Goal: Find specific page/section: Find specific page/section

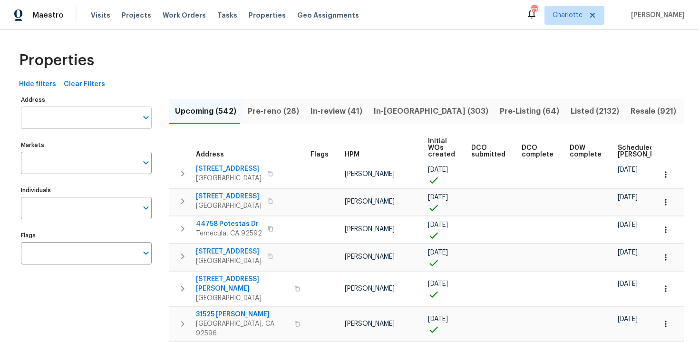
click at [86, 120] on input "Address" at bounding box center [79, 118] width 117 height 22
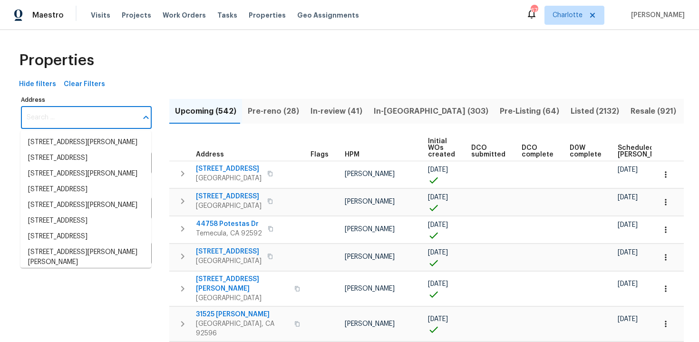
paste input "[STREET_ADDRESS]"
type input "[STREET_ADDRESS]"
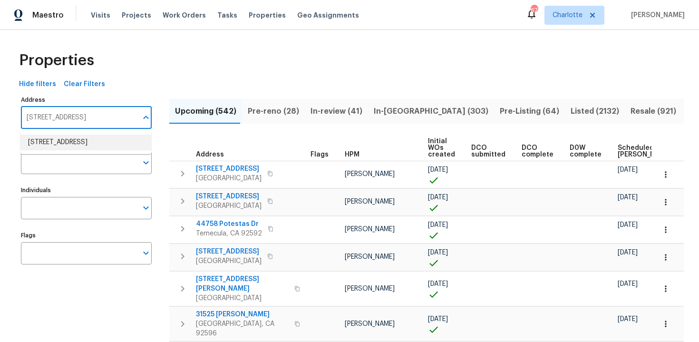
click at [86, 140] on li "5845 Highway 92 Fairburn GA 30213" at bounding box center [85, 143] width 131 height 16
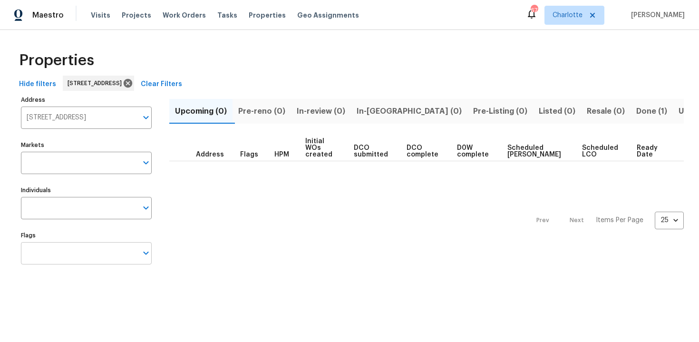
click at [83, 247] on input "Flags" at bounding box center [79, 253] width 117 height 22
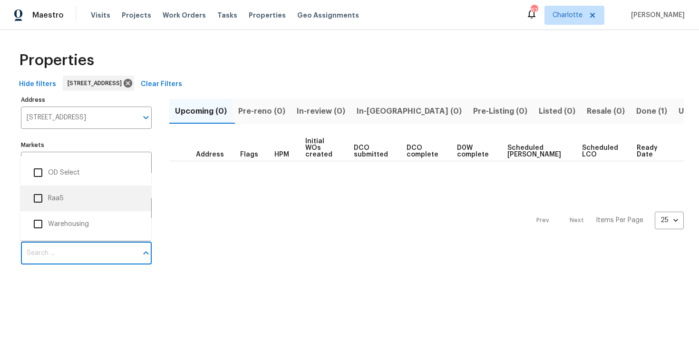
click at [69, 198] on li "RaaS" at bounding box center [86, 198] width 116 height 20
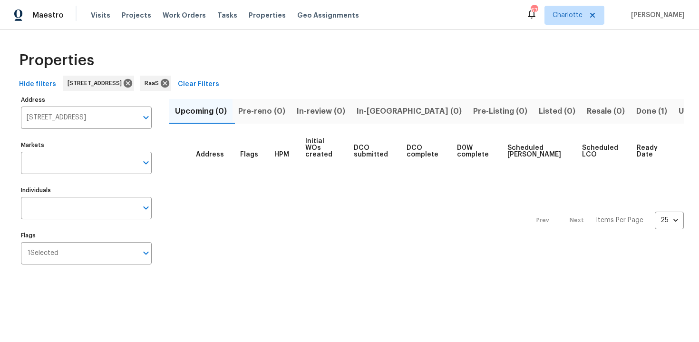
click at [636, 114] on span "Done (1)" at bounding box center [651, 111] width 31 height 13
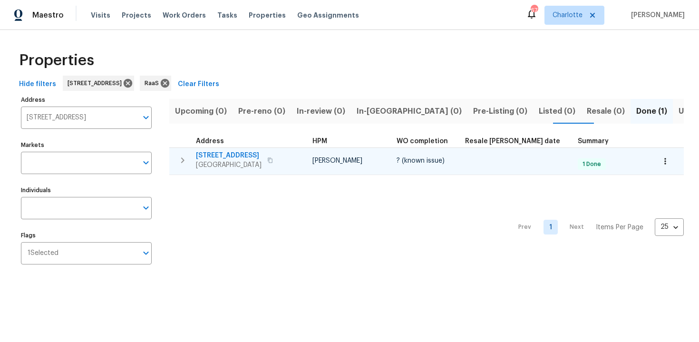
click at [293, 156] on div "5845 Highway 92 Fairburn, GA 30213" at bounding box center [249, 160] width 107 height 19
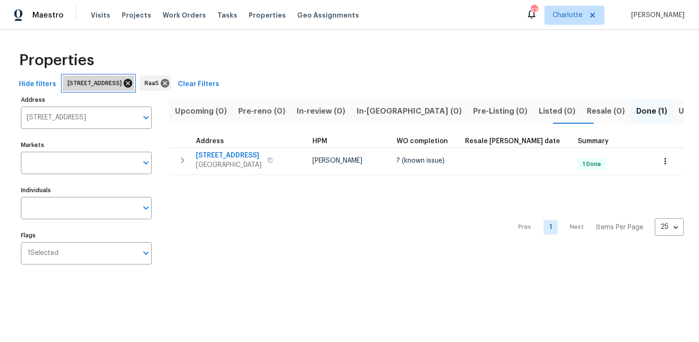
click at [132, 83] on icon at bounding box center [128, 83] width 9 height 9
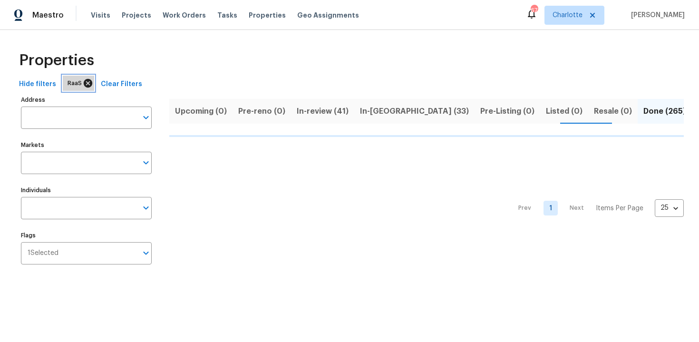
click at [86, 86] on icon at bounding box center [88, 83] width 9 height 9
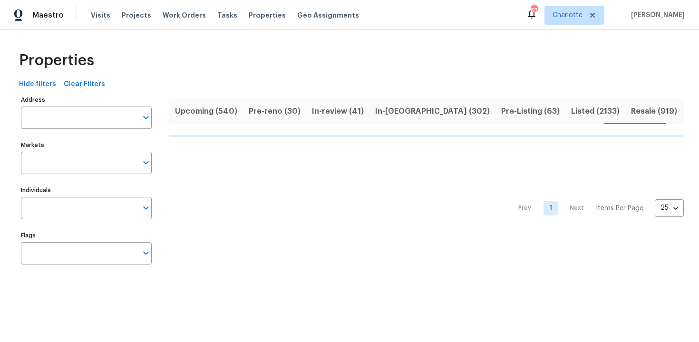
click at [187, 107] on span "Upcoming (540)" at bounding box center [206, 111] width 62 height 13
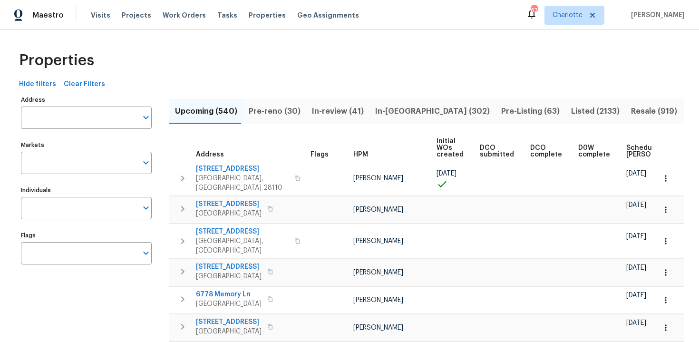
scroll to position [0, 100]
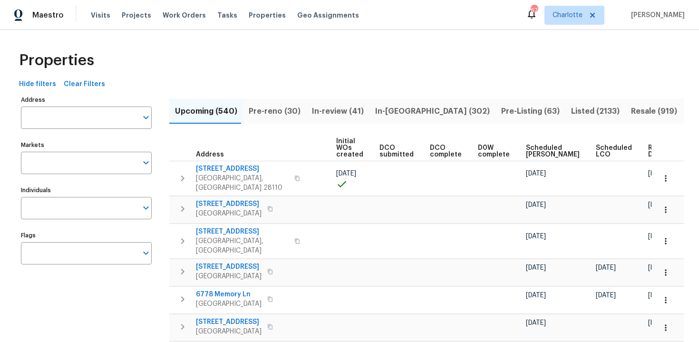
click at [648, 152] on span "Ready Date" at bounding box center [658, 151] width 21 height 13
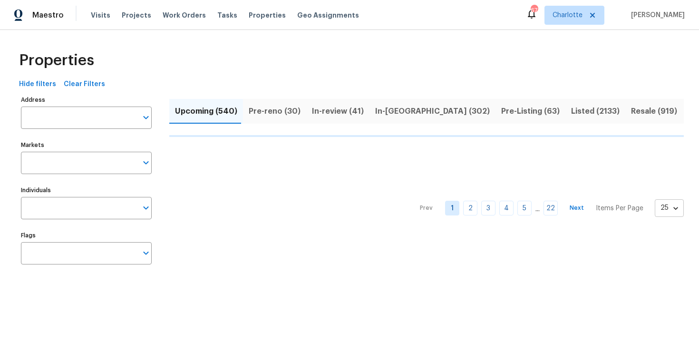
click at [676, 212] on body "Maestro Visits Projects Work Orders Tasks Properties Geo Assignments 67 Charlot…" at bounding box center [349, 144] width 699 height 289
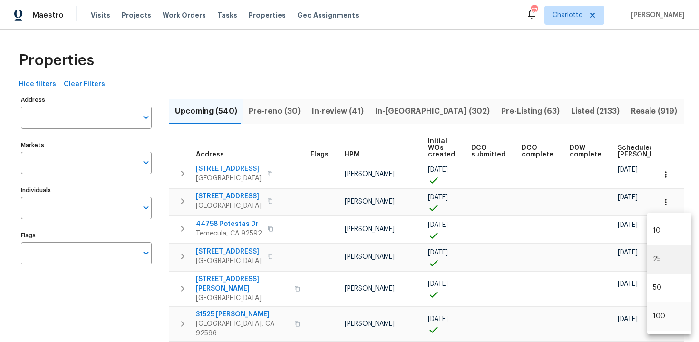
click at [666, 318] on li "100" at bounding box center [669, 316] width 44 height 29
type input "100"
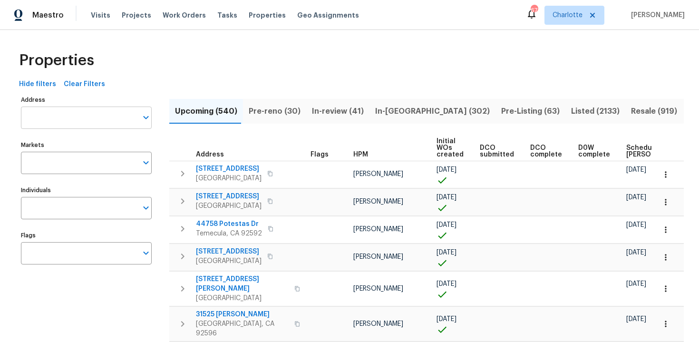
click at [87, 114] on input "Address" at bounding box center [79, 118] width 117 height 22
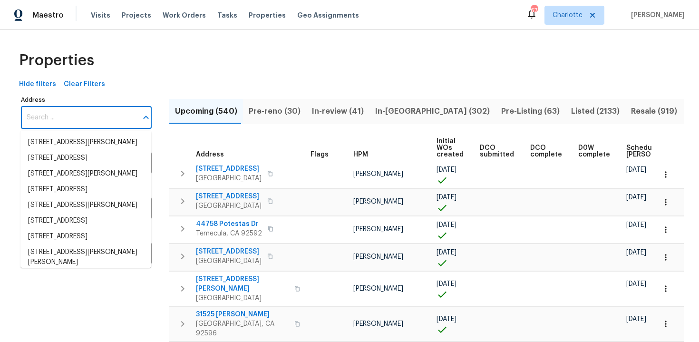
paste input "6342 Ethan Drive, Lake Worth. FL 33467"
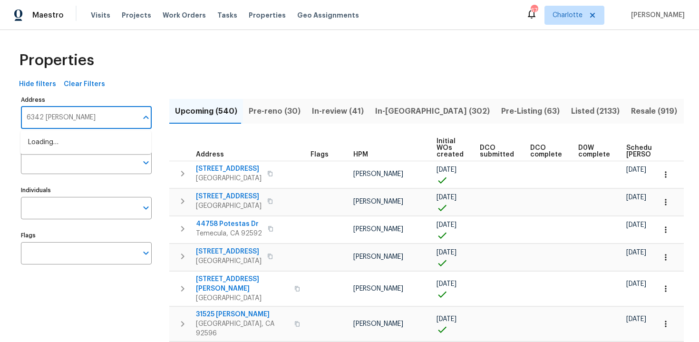
type input "6342 Ethan"
click at [86, 145] on li "6342 Ethan Dr Lake Worth FL 33467" at bounding box center [85, 148] width 131 height 26
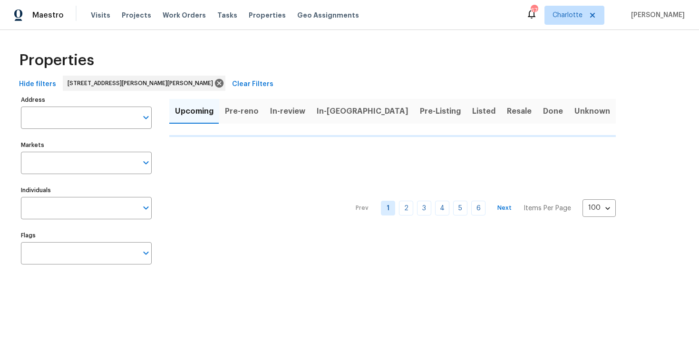
type input "6342 Ethan Dr Lake Worth FL 33467"
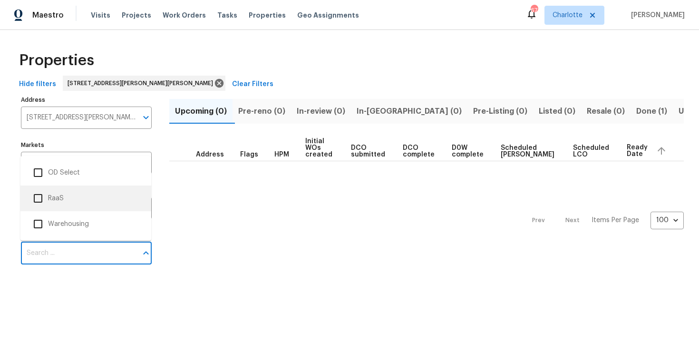
click at [76, 201] on li "RaaS" at bounding box center [86, 198] width 116 height 20
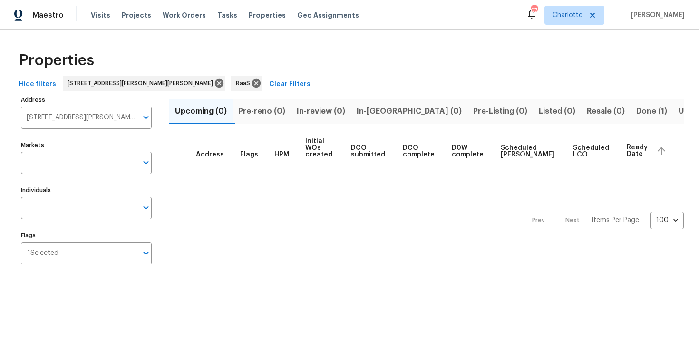
click at [631, 118] on button "Done (1)" at bounding box center [652, 111] width 42 height 25
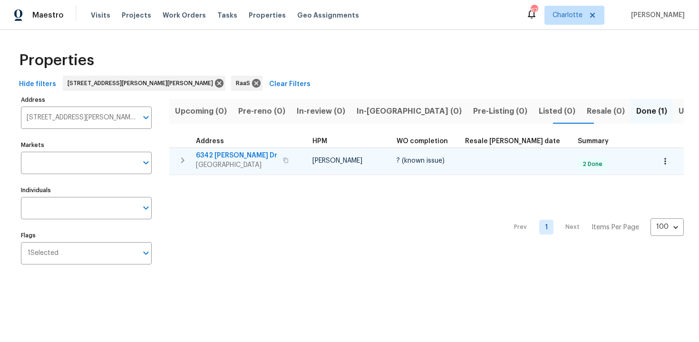
click at [292, 156] on div "6342 Ethan Dr Lake Worth, FL 33467" at bounding box center [249, 160] width 107 height 19
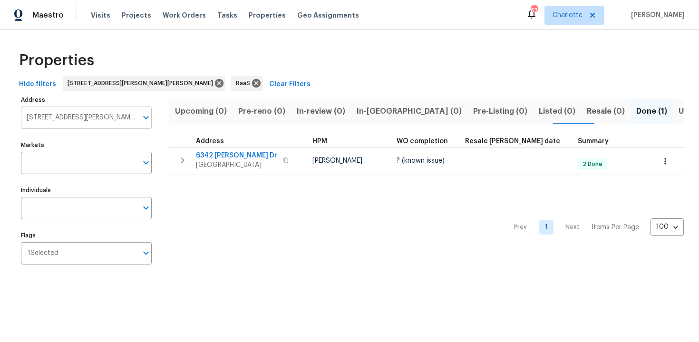
click at [109, 121] on input "6342 Ethan Dr Lake Worth FL 33467" at bounding box center [79, 118] width 117 height 22
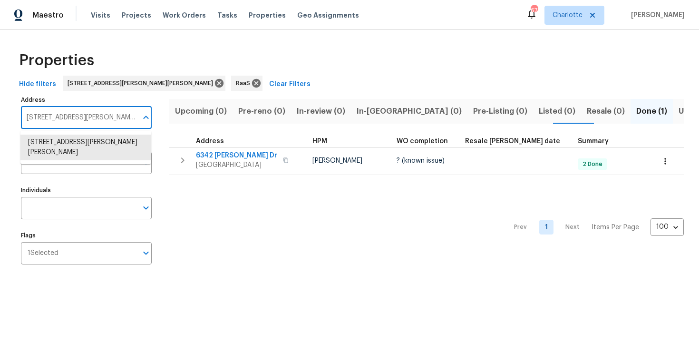
paste input "2623 S Biscayne Drive, North Port. FL 3428"
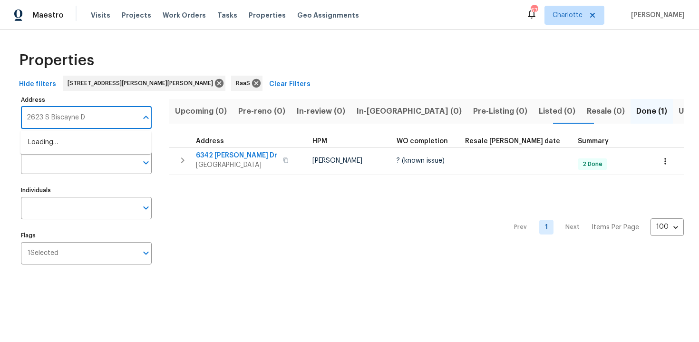
type input "2623 S Biscayne"
click at [108, 146] on li "2623 S Biscayne Dr North Port FL 34287" at bounding box center [85, 143] width 131 height 16
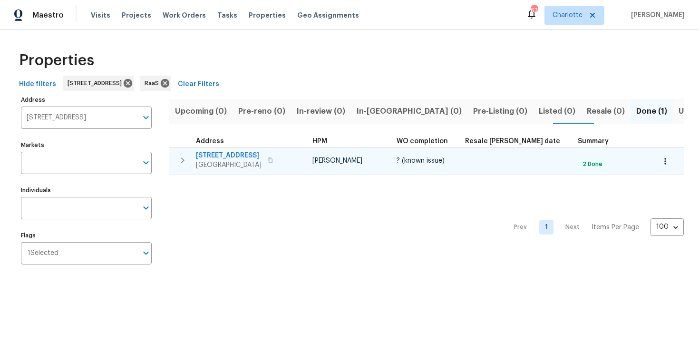
click at [283, 153] on div "2623 S Biscayne Dr North Port, FL 34287" at bounding box center [249, 160] width 107 height 19
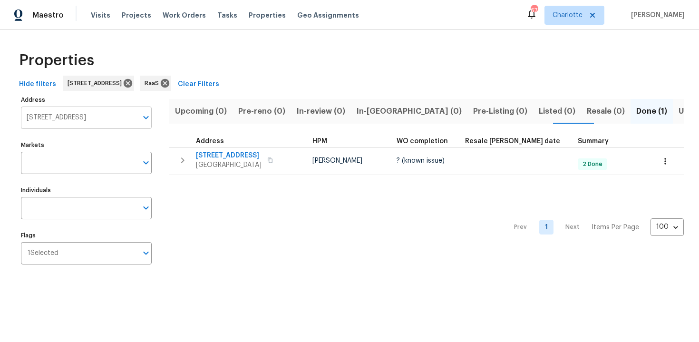
click at [78, 119] on input "2623 S Biscayne Dr North Port FL 34287" at bounding box center [79, 118] width 117 height 22
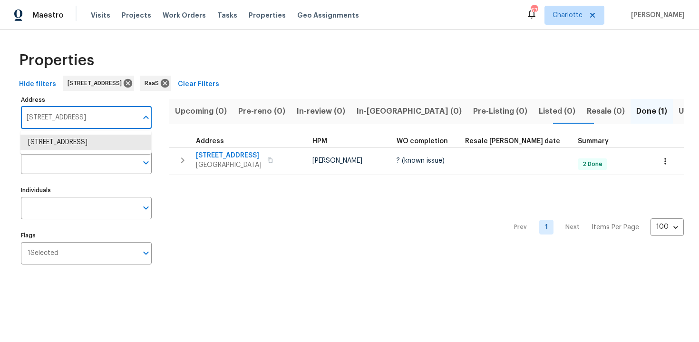
paste input "0107 Louetta Crossing Dr, Spring, TX 77388"
type input "20107 Louetta Crossing Dr, Spring, TX 77388"
click at [77, 150] on li "20107 Louetta Crossing Dr Spring TX 77388" at bounding box center [85, 143] width 131 height 16
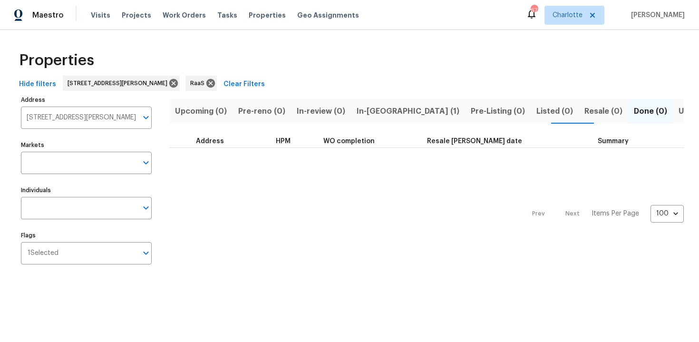
click at [365, 110] on span "In-reno (1)" at bounding box center [408, 111] width 103 height 13
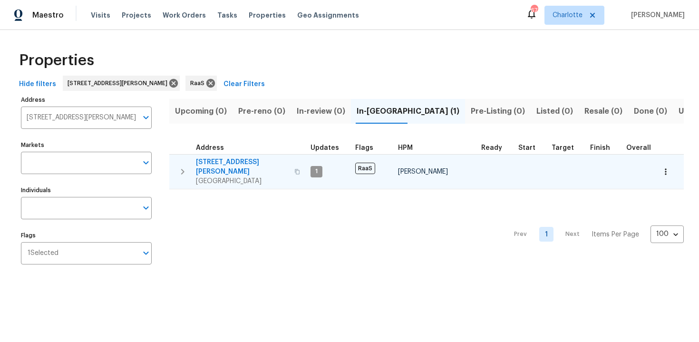
click at [272, 159] on span "20107 Louetta Crossing Dr" at bounding box center [242, 166] width 93 height 19
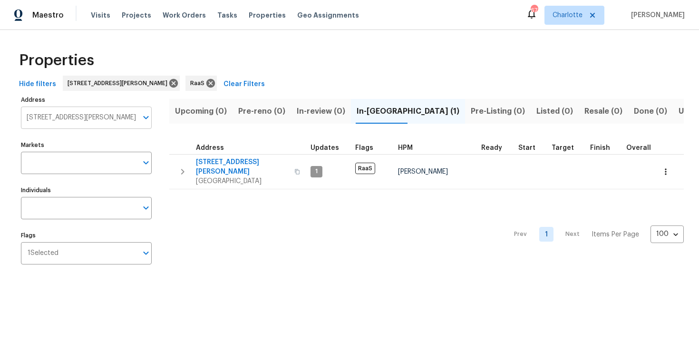
click at [93, 114] on input "20107 Louetta Crossing Dr Spring TX 77388" at bounding box center [79, 118] width 117 height 22
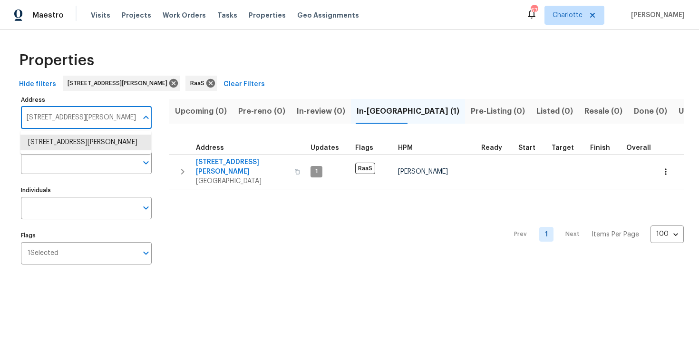
click at [93, 114] on input "20107 Louetta Crossing Dr Spring TX 77388" at bounding box center [79, 118] width 117 height 22
paste input "7640 Blue Spring Drive, Land O Lakes, FL 34637"
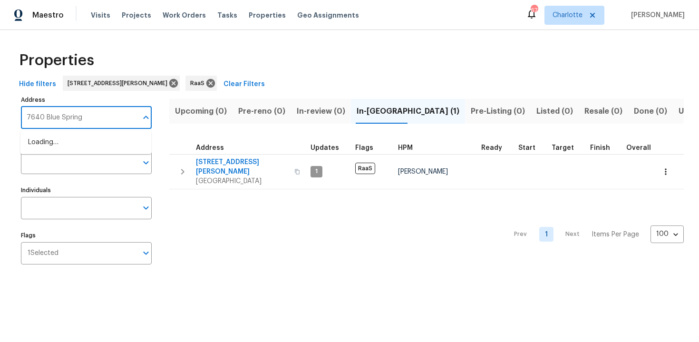
type input "7640 Blue Spring"
click at [96, 147] on li "7640 Blue Spring Dr Land O Lakes FL 34637" at bounding box center [85, 143] width 131 height 16
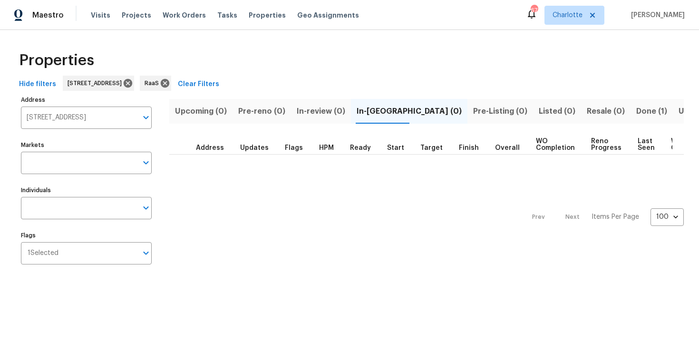
click at [636, 117] on span "Done (1)" at bounding box center [651, 111] width 31 height 13
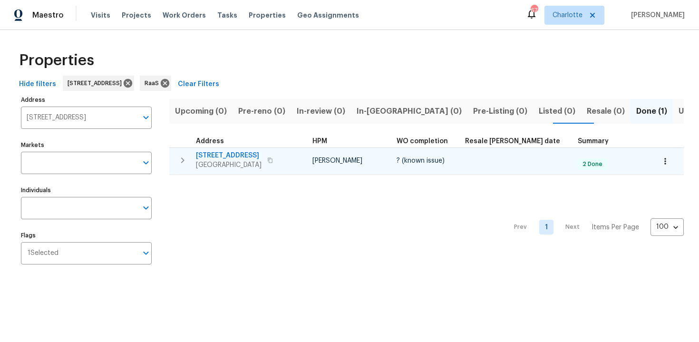
click at [293, 156] on div "7640 Blue Spring Dr Land O Lakes, FL 34637" at bounding box center [249, 160] width 107 height 19
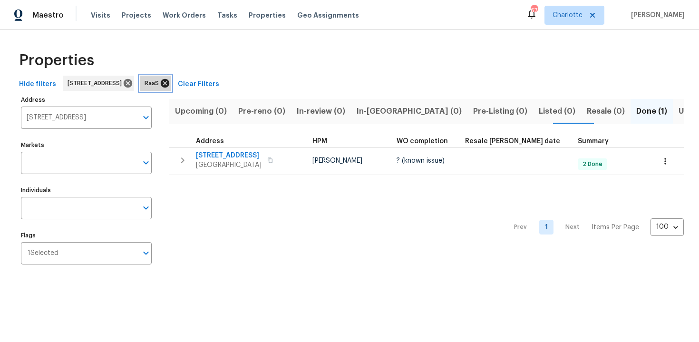
click at [169, 87] on icon at bounding box center [165, 83] width 9 height 9
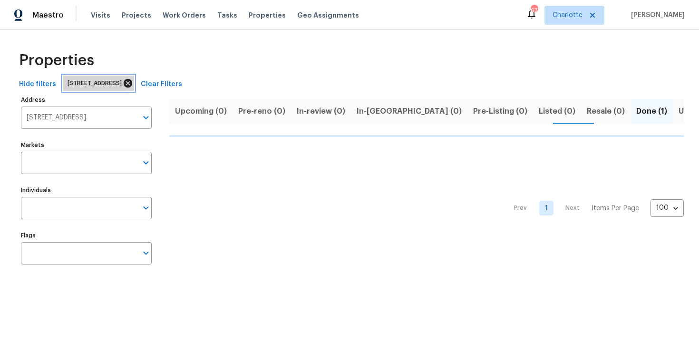
click at [133, 83] on icon at bounding box center [128, 83] width 10 height 10
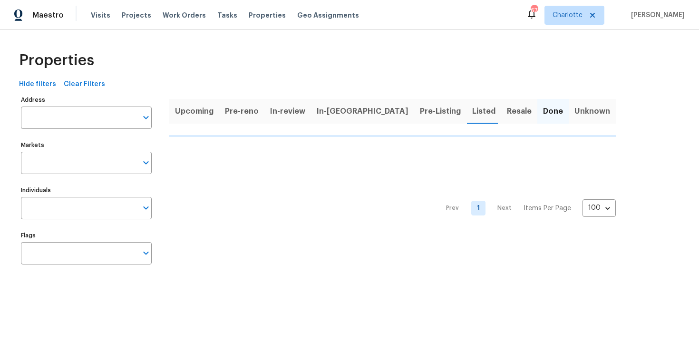
click at [197, 110] on span "Upcoming" at bounding box center [194, 111] width 39 height 13
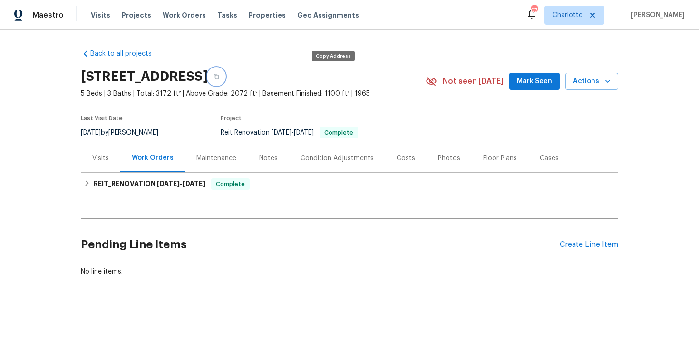
click at [219, 76] on icon "button" at bounding box center [217, 77] width 6 height 6
click at [225, 78] on button "button" at bounding box center [216, 76] width 17 height 17
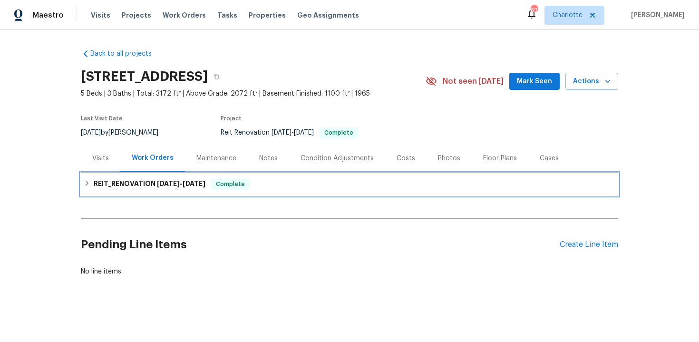
click at [306, 186] on div "REIT_RENOVATION 8/1/25 - 8/5/25 Complete" at bounding box center [350, 183] width 532 height 11
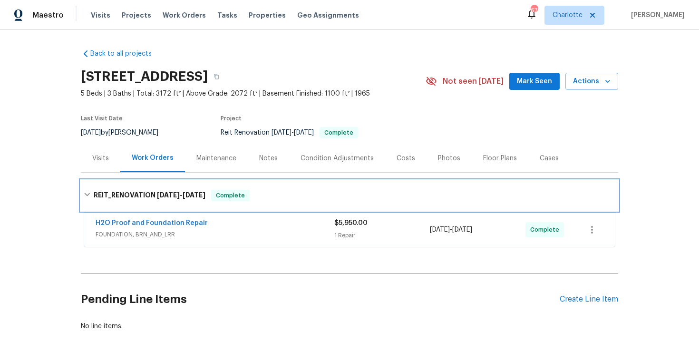
click at [306, 186] on div "REIT_RENOVATION 8/1/25 - 8/5/25 Complete" at bounding box center [349, 195] width 537 height 30
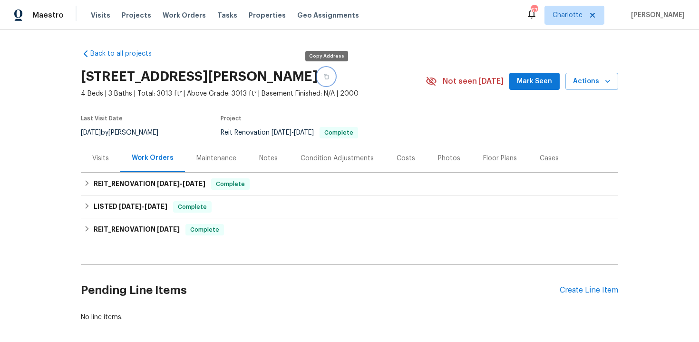
click at [326, 75] on icon "button" at bounding box center [326, 77] width 6 height 6
click at [327, 77] on icon "button" at bounding box center [326, 76] width 5 height 5
click at [321, 77] on button "button" at bounding box center [326, 76] width 17 height 17
click at [396, 163] on div "Costs" at bounding box center [405, 158] width 41 height 28
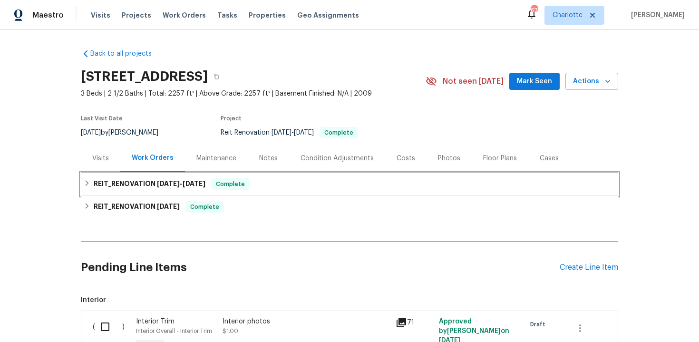
click at [291, 181] on div "REIT_RENOVATION 8/19/25 - 8/26/25 Complete" at bounding box center [350, 183] width 532 height 11
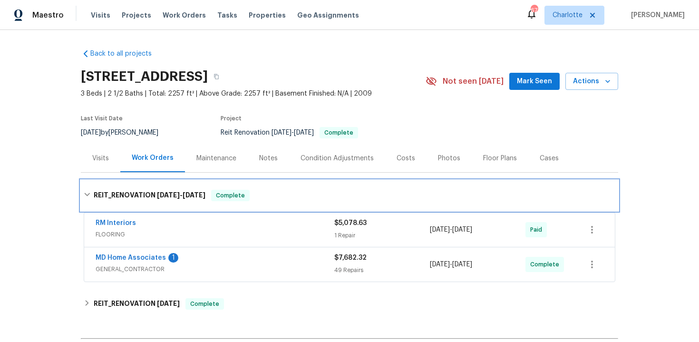
click at [291, 181] on div "REIT_RENOVATION 8/19/25 - 8/26/25 Complete" at bounding box center [349, 195] width 537 height 30
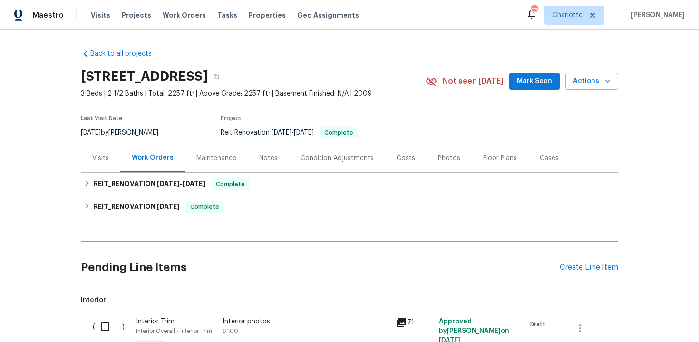
click at [400, 159] on div "Costs" at bounding box center [406, 159] width 19 height 10
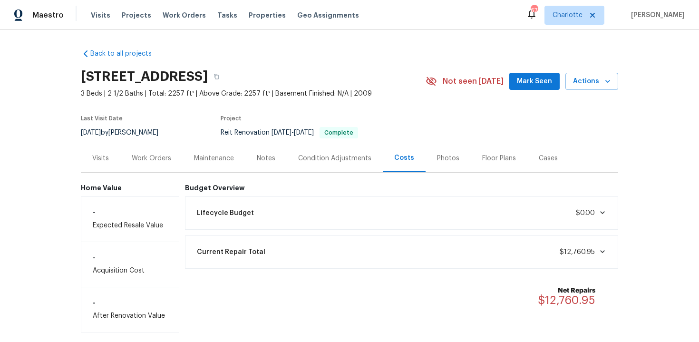
click at [162, 163] on div "Work Orders" at bounding box center [151, 158] width 62 height 28
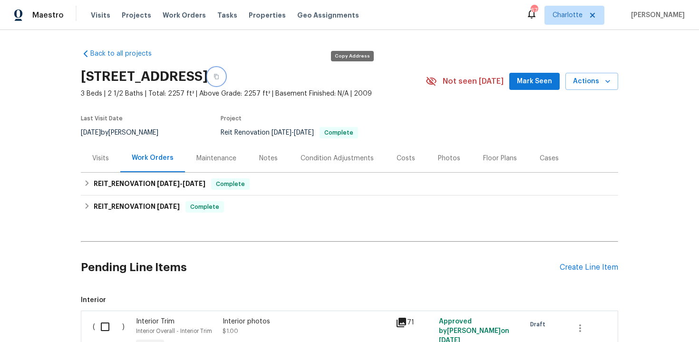
click at [219, 78] on icon "button" at bounding box center [217, 77] width 6 height 6
click at [219, 76] on icon "button" at bounding box center [217, 77] width 6 height 6
click at [219, 75] on icon "button" at bounding box center [217, 77] width 6 height 6
click at [219, 77] on icon "button" at bounding box center [217, 77] width 6 height 6
click at [219, 76] on icon "button" at bounding box center [217, 77] width 6 height 6
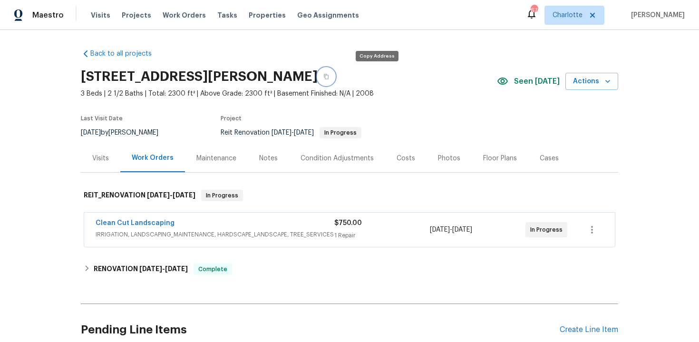
click at [335, 72] on button "button" at bounding box center [326, 76] width 17 height 17
click at [329, 77] on icon "button" at bounding box center [326, 77] width 6 height 6
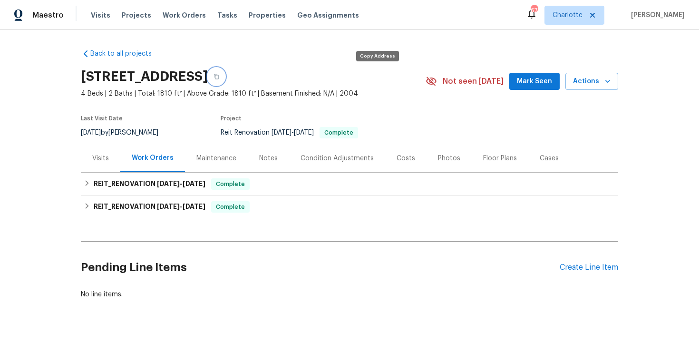
click at [219, 78] on icon "button" at bounding box center [217, 77] width 6 height 6
